Goal: Transaction & Acquisition: Purchase product/service

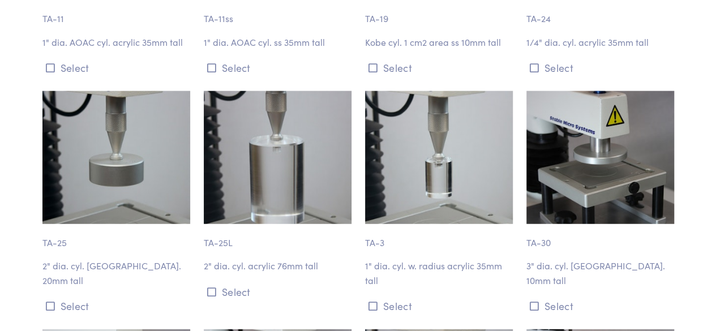
scroll to position [1359, 0]
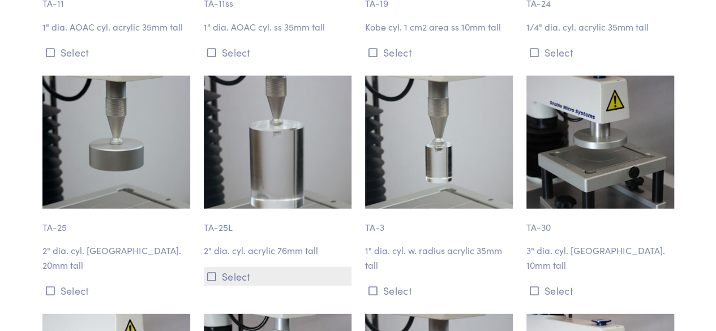
click at [207, 272] on icon at bounding box center [211, 277] width 9 height 10
click at [212, 272] on icon at bounding box center [211, 277] width 9 height 10
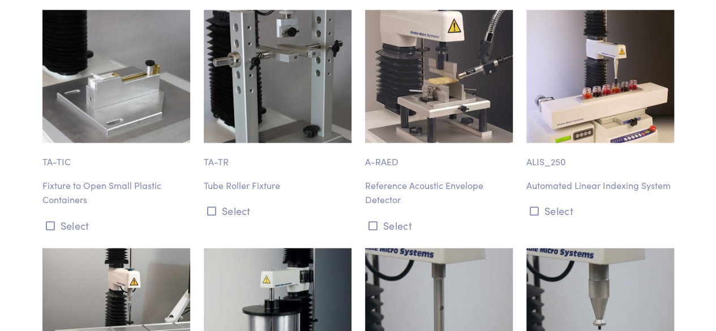
scroll to position [11718, 0]
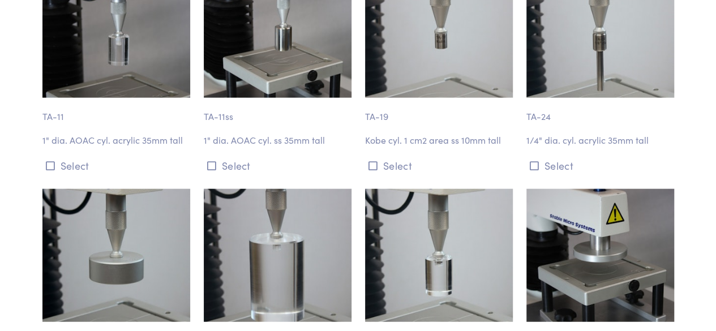
scroll to position [1359, 0]
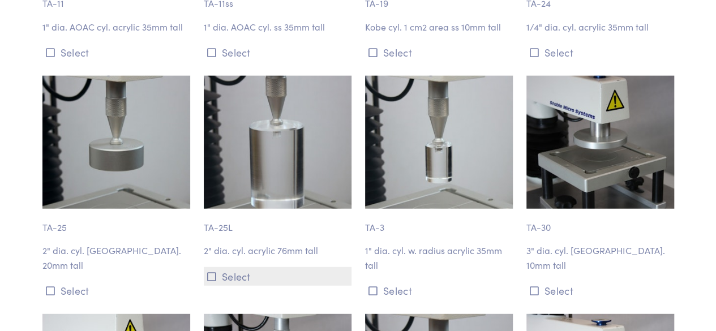
click at [213, 272] on icon at bounding box center [211, 277] width 9 height 10
click at [206, 267] on button "Select" at bounding box center [278, 276] width 148 height 19
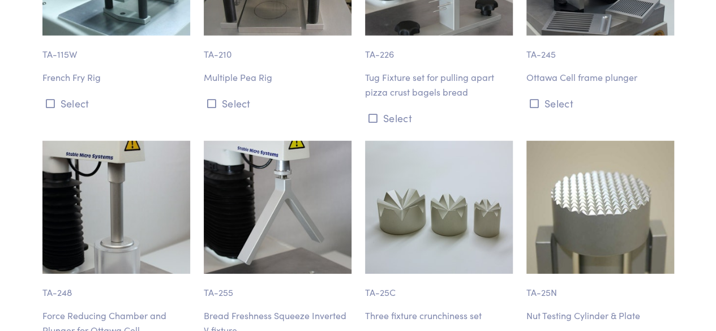
scroll to position [10246, 0]
